Goal: Transaction & Acquisition: Purchase product/service

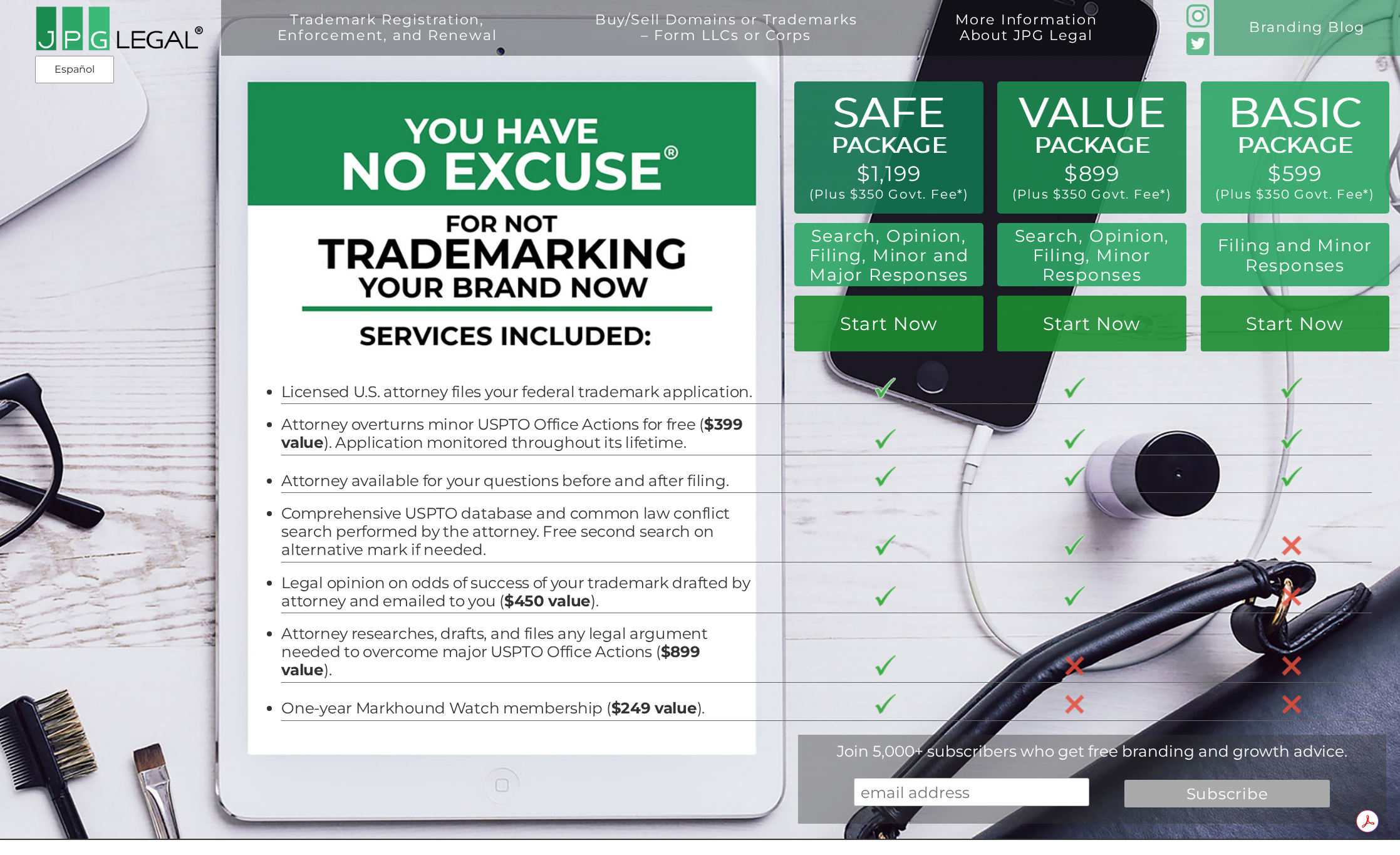
click at [780, 455] on tr "Attorney overturns minor USPTO Office Actions for free ( $399 value ). Applicat…" at bounding box center [827, 429] width 1091 height 51
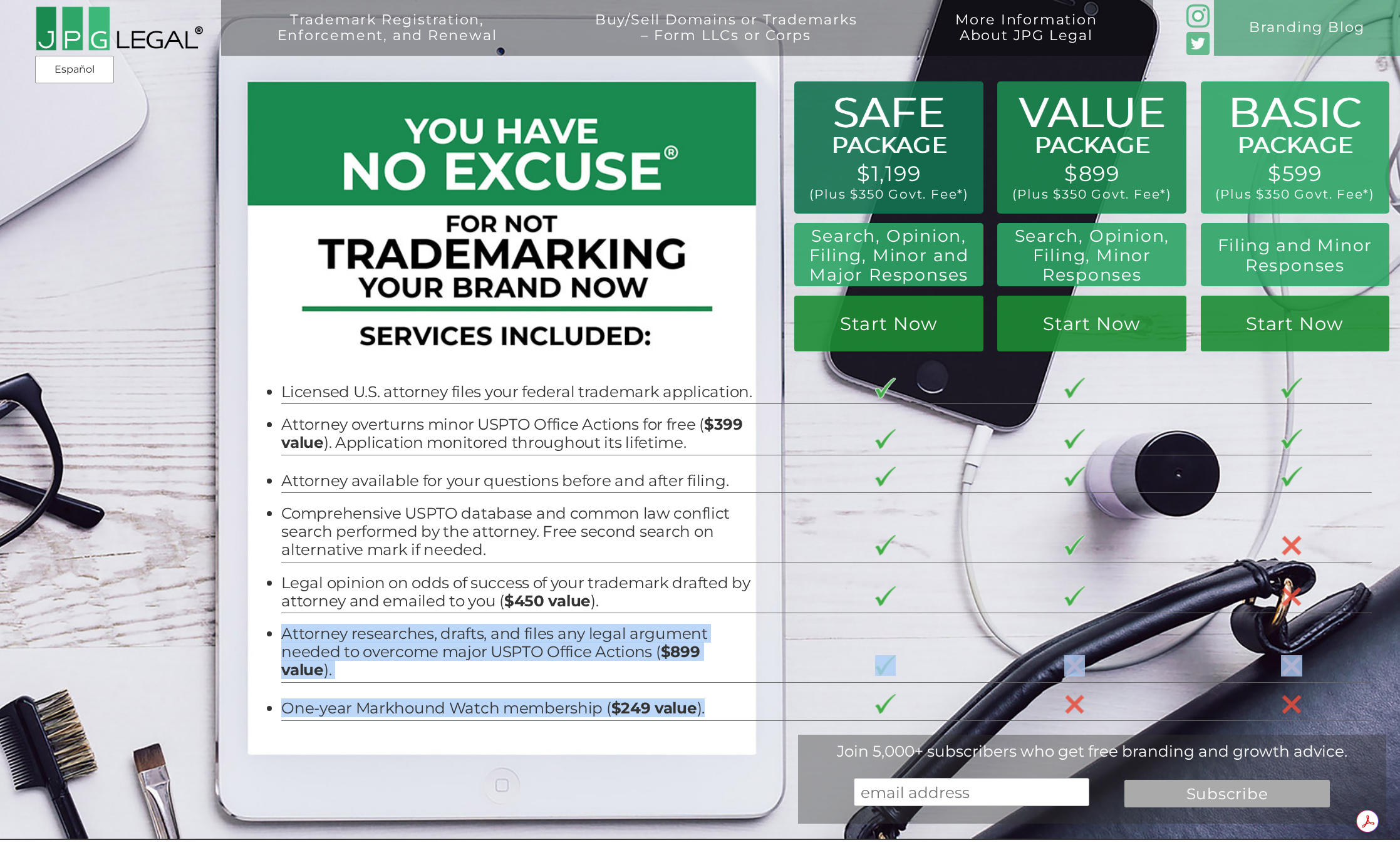
drag, startPoint x: 704, startPoint y: 713, endPoint x: 543, endPoint y: 627, distance: 182.5
click at [543, 627] on tbody "Licensed U.S. attorney files your federal trademark application. Attorney overt…" at bounding box center [827, 543] width 1091 height 354
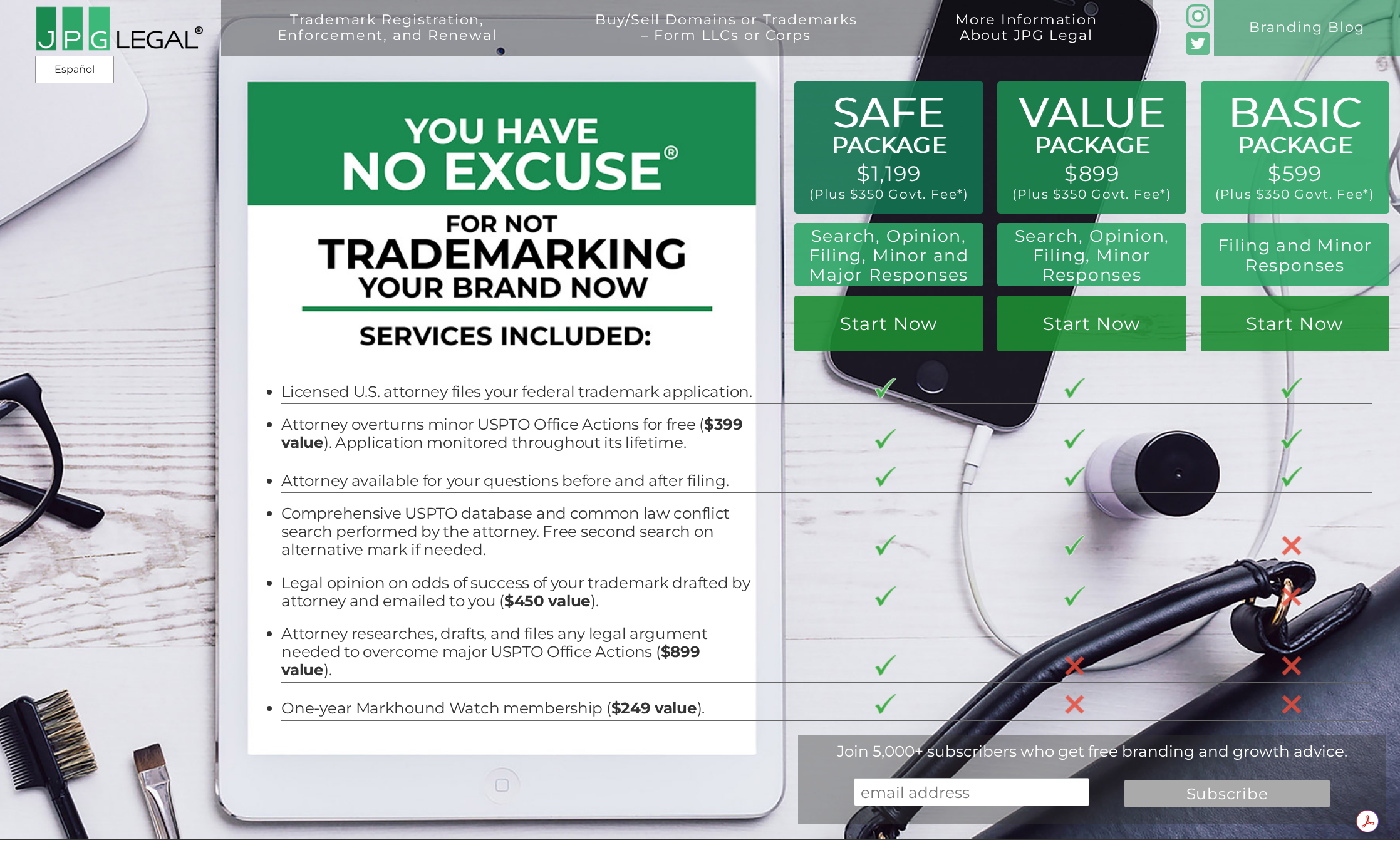
click at [543, 627] on td "Attorney researches, drafts, and files any legal argument needed to overcome ma…" at bounding box center [533, 648] width 502 height 69
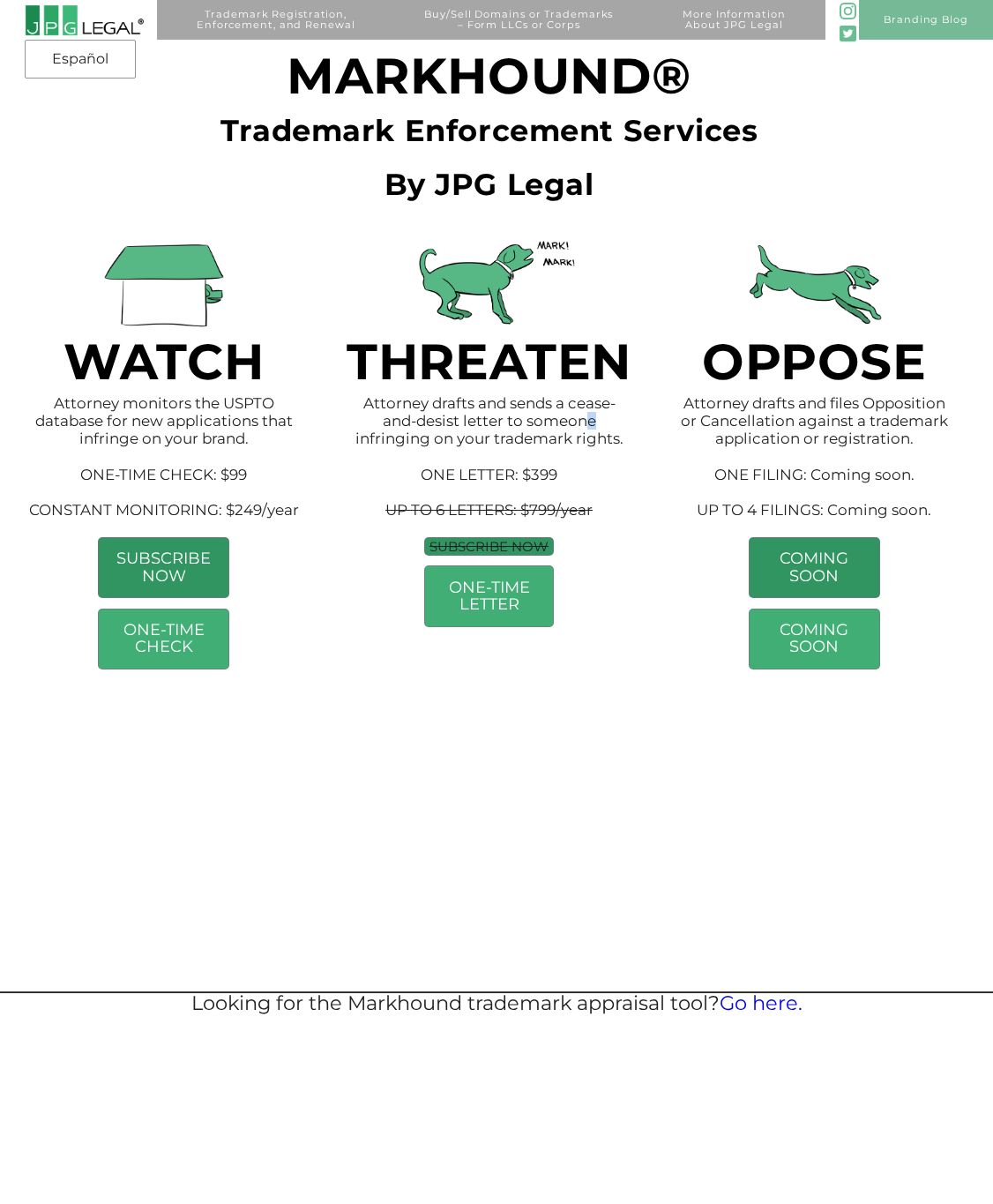
click at [581, 428] on p "Attorney drafts and sends a cease-and-desist letter to someone infringing on yo…" at bounding box center [489, 466] width 275 height 143
